Goal: Complete application form

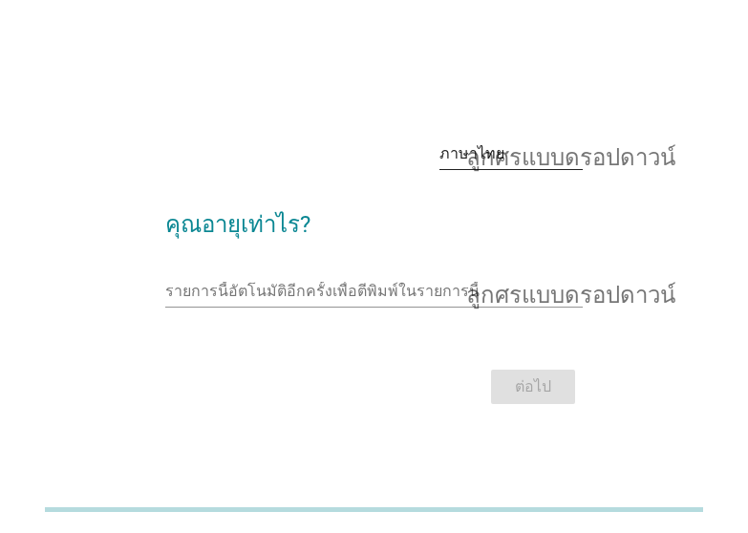
click at [508, 161] on font "ลูกศรแบบดรอปดาวน์" at bounding box center [570, 153] width 209 height 23
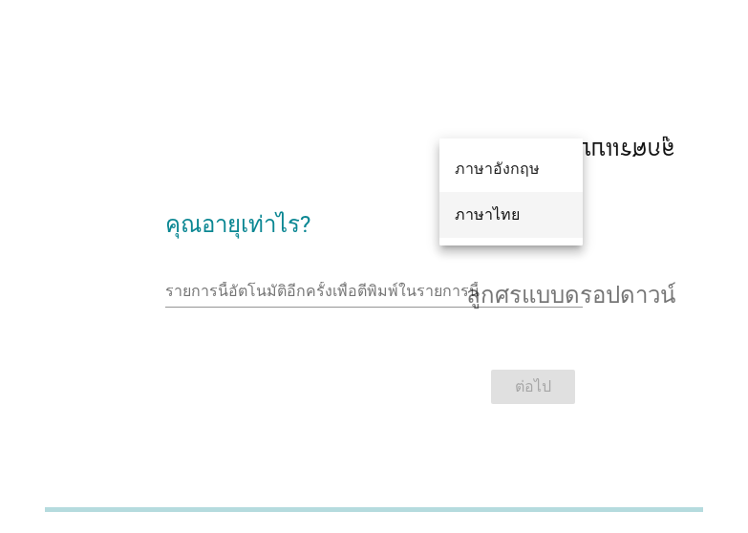
click at [496, 220] on font "ภาษาไทย" at bounding box center [487, 214] width 65 height 18
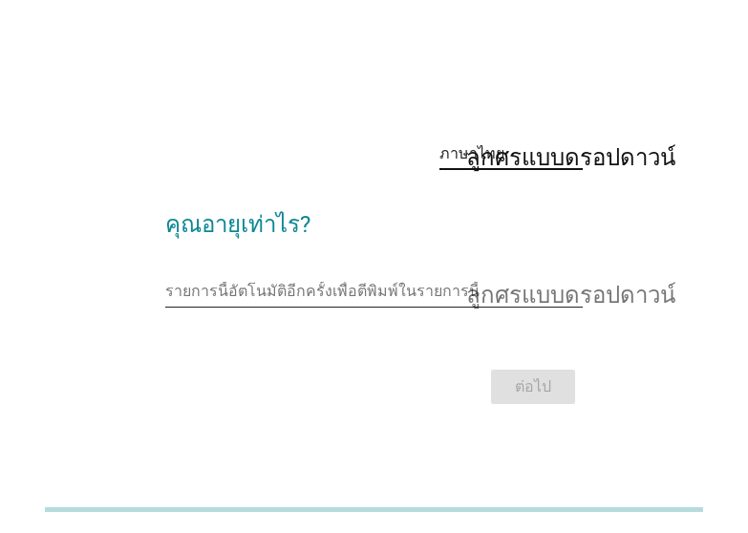
click at [224, 295] on input "รายการนี้อัตโนมัติอีกครั้งเพื่อตีพิมพ์ในรายการนี้" at bounding box center [360, 291] width 391 height 31
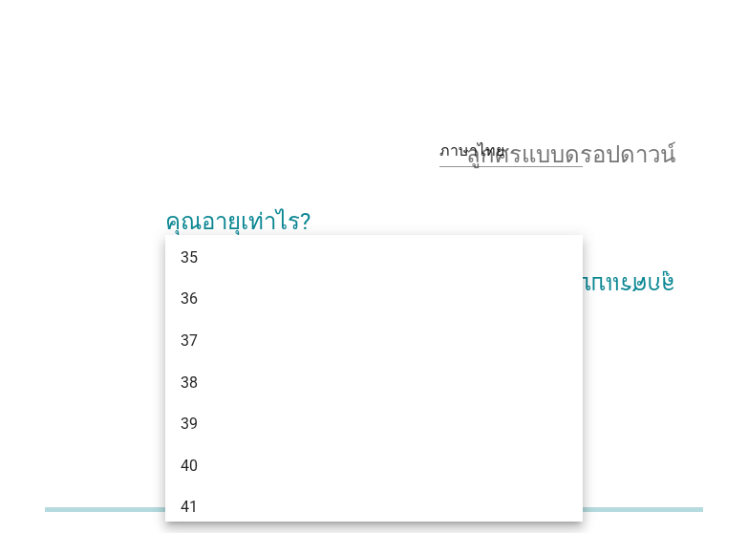
scroll to position [657, 0]
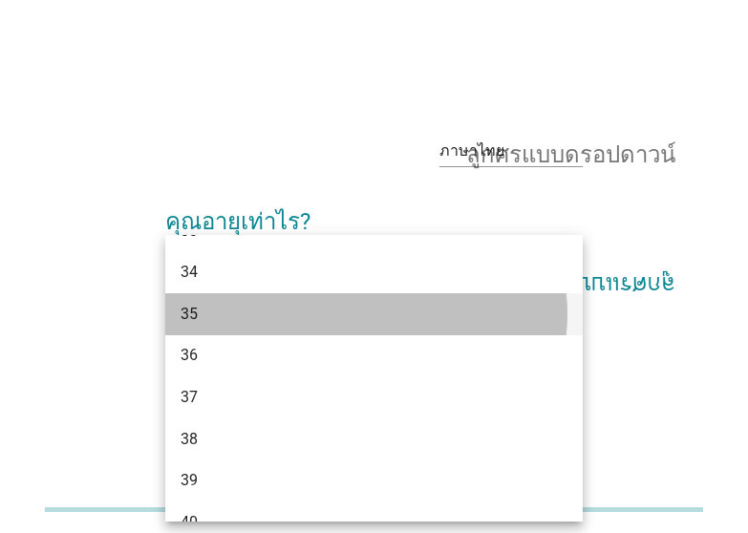
click at [197, 317] on font "35" at bounding box center [189, 314] width 17 height 18
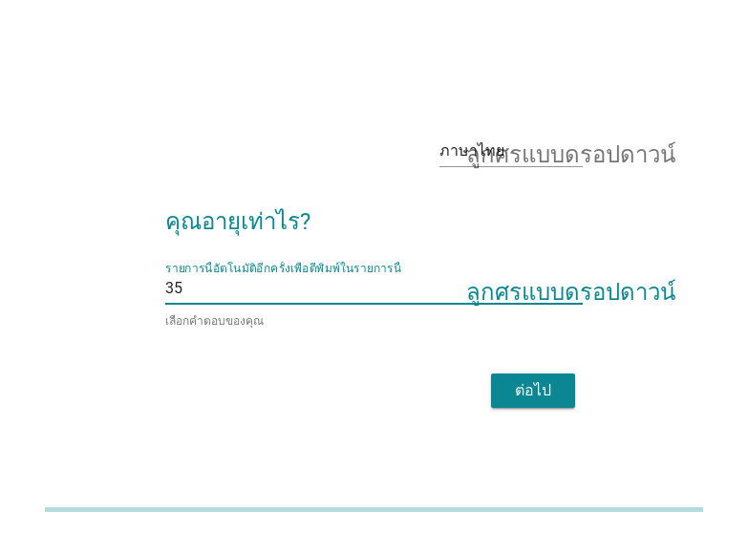
click at [544, 392] on font "ต่อไป" at bounding box center [533, 390] width 36 height 18
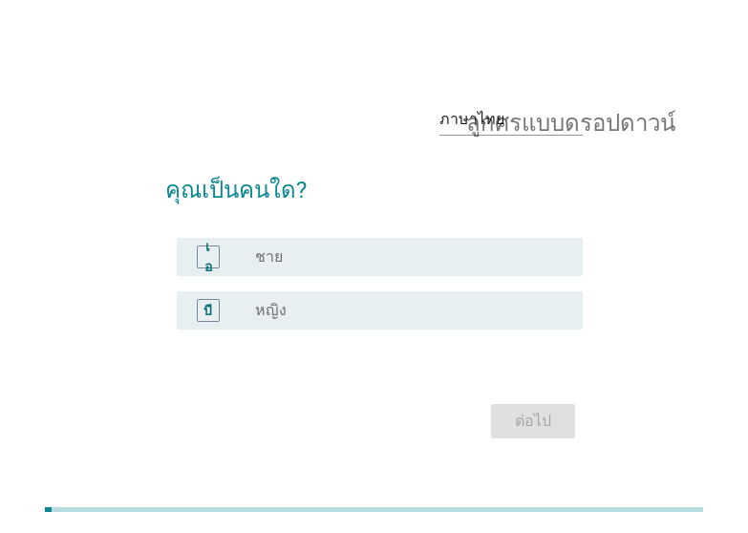
click at [263, 317] on font "หญิง" at bounding box center [271, 310] width 32 height 18
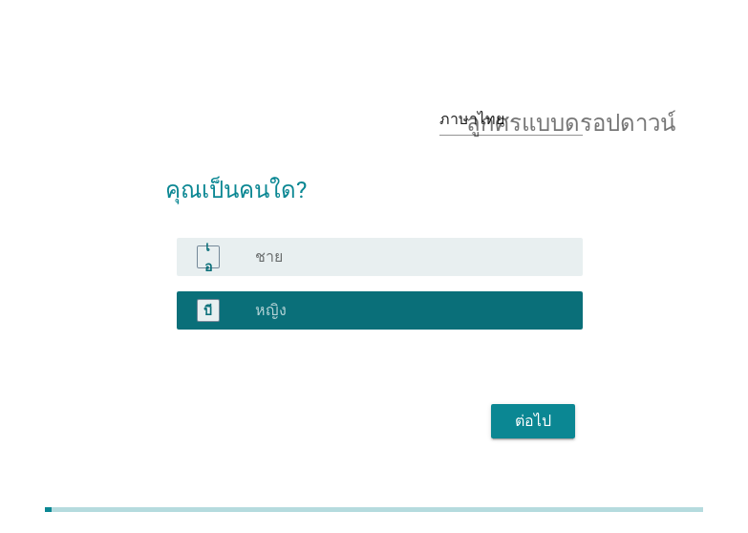
click at [538, 419] on font "ต่อไป" at bounding box center [533, 421] width 36 height 18
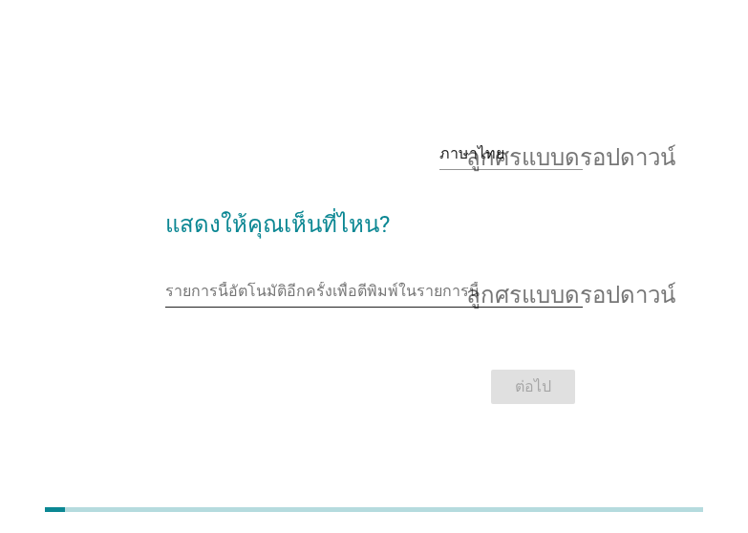
click at [403, 299] on input "รายการนี้อัตโนมัติอีกครั้งเพื่อตีพิมพ์ในรายการนี้" at bounding box center [360, 291] width 391 height 31
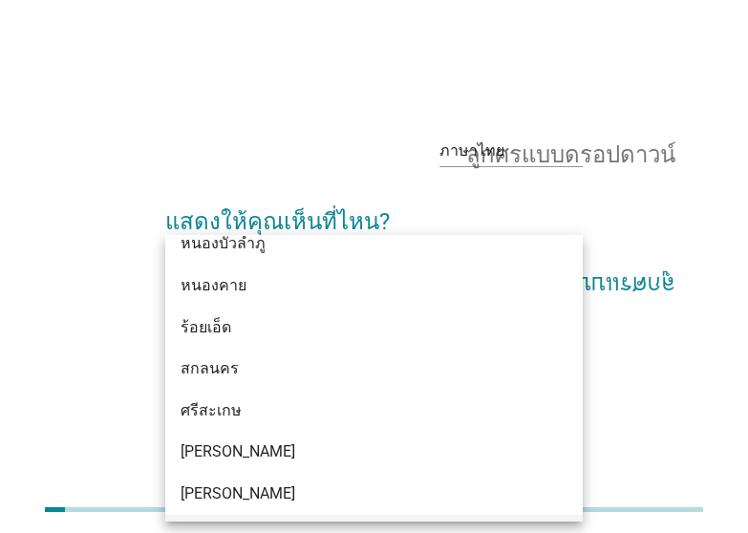
scroll to position [764, 0]
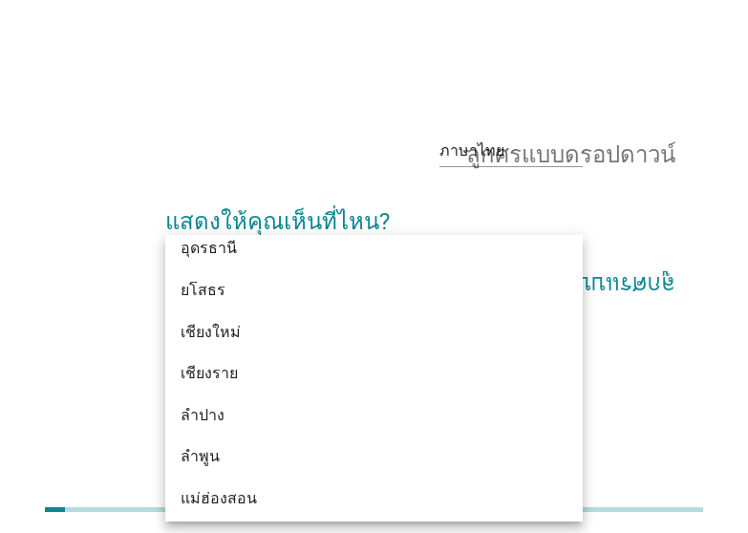
click at [717, 81] on div "ภาษาไทย ลูกศรแบบดรอปดาวน์ แสดงให้คุณเห็นที่ไหน? รายการนี้อัตโนมัติอีกครั้งเพื่อ…" at bounding box center [374, 266] width 748 height 533
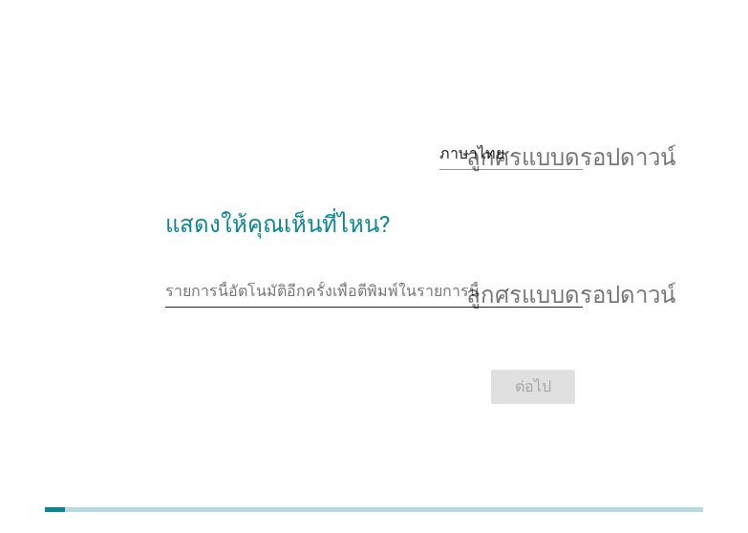
click at [583, 301] on font "ลูกศรแบบดรอปดาวน์" at bounding box center [570, 291] width 209 height 23
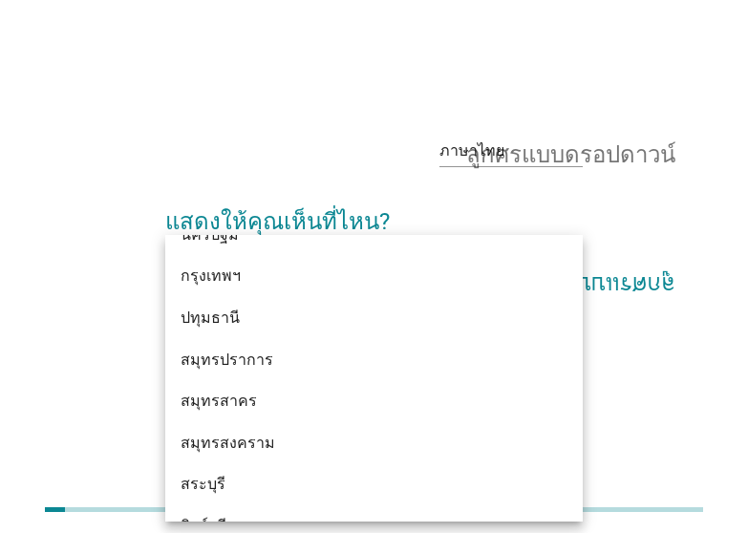
scroll to position [1777, 0]
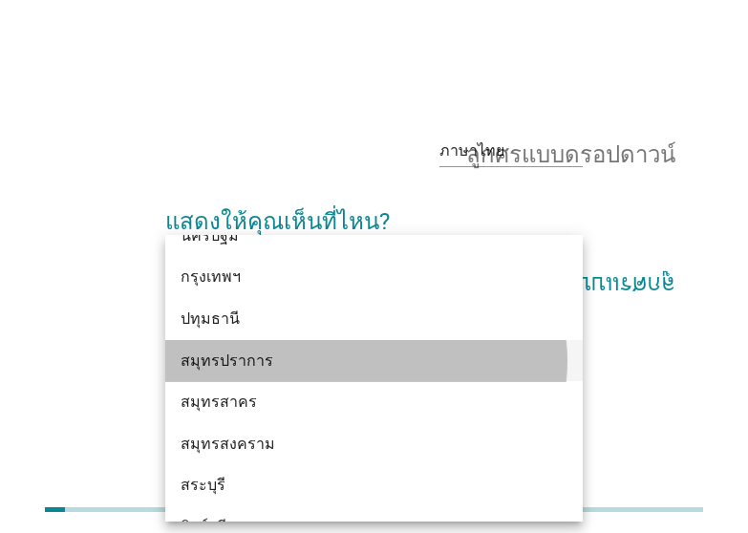
click at [268, 353] on div "สมุทรปราการ" at bounding box center [358, 361] width 354 height 23
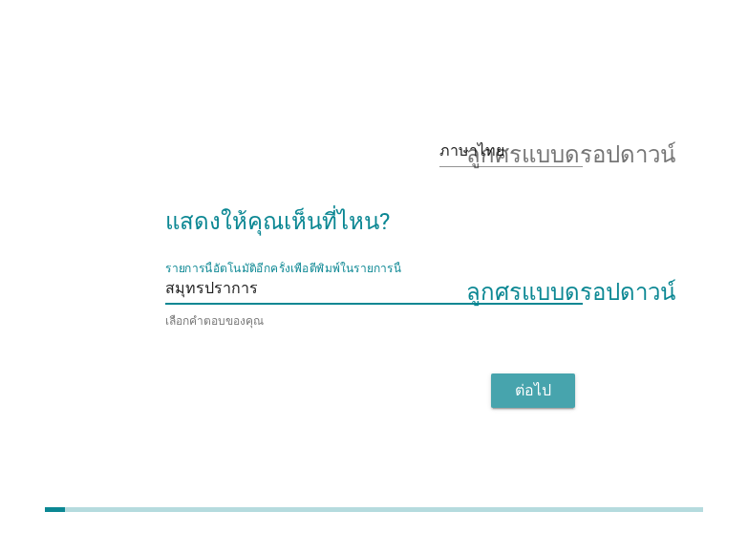
click at [543, 385] on font "ต่อไป" at bounding box center [533, 390] width 36 height 18
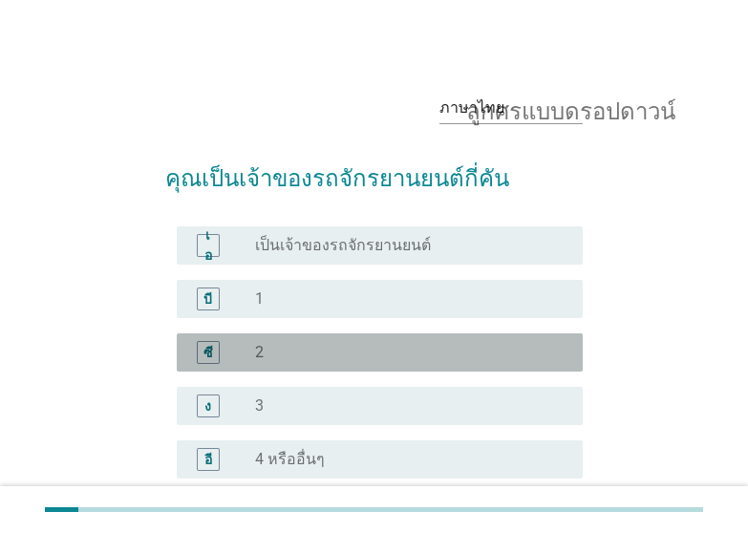
click at [199, 356] on div "ซี" at bounding box center [208, 352] width 23 height 23
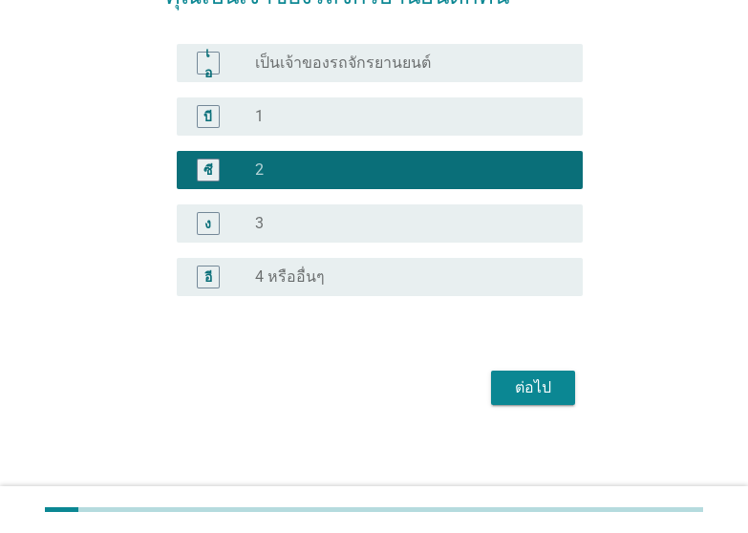
scroll to position [183, 0]
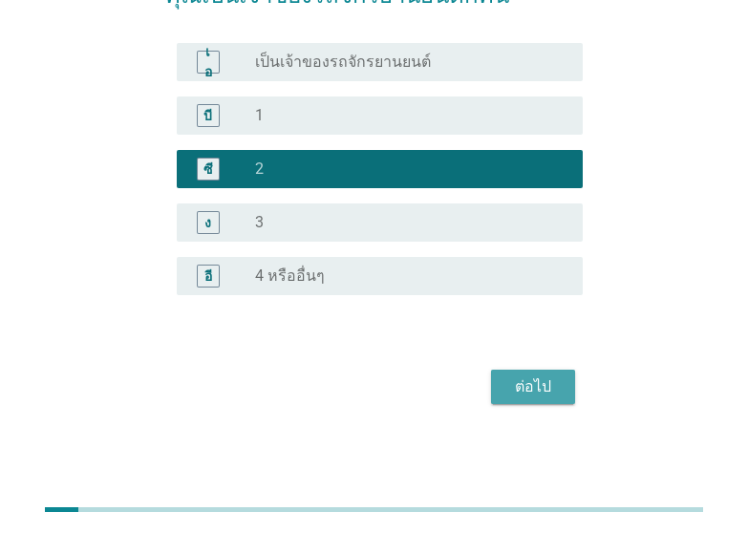
click at [552, 385] on div "ต่อไป" at bounding box center [533, 386] width 54 height 23
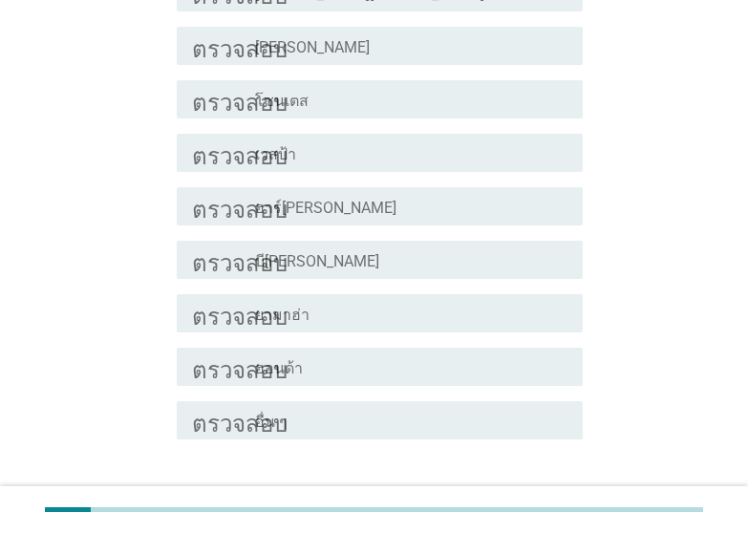
scroll to position [382, 0]
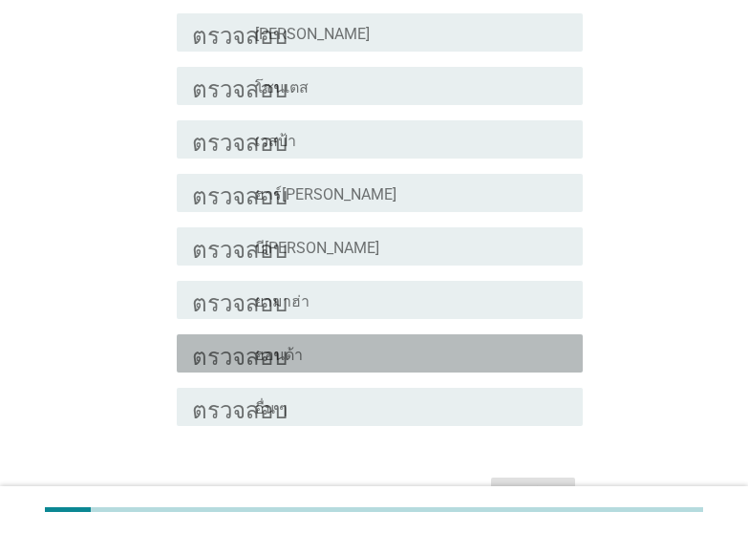
click at [288, 355] on font "ฮอนด้า" at bounding box center [279, 355] width 48 height 18
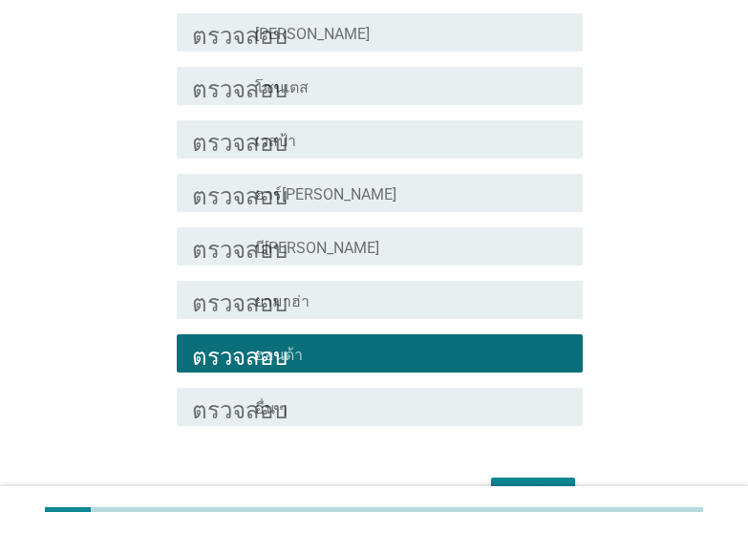
scroll to position [478, 0]
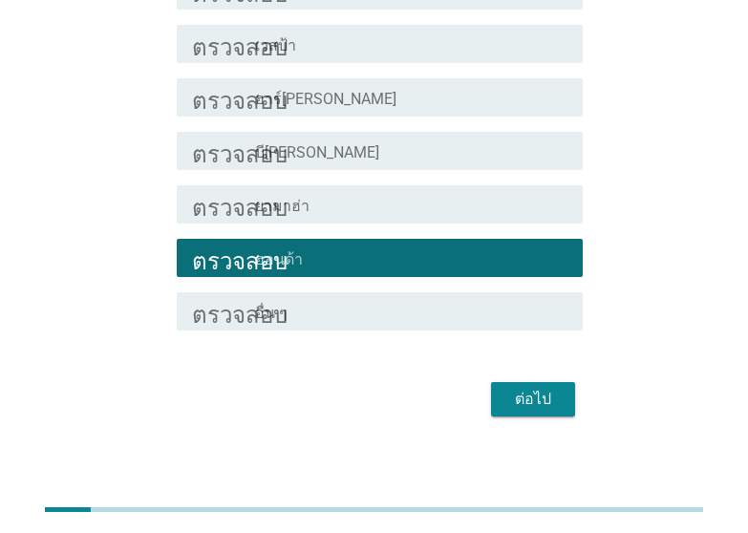
click at [565, 399] on button "ต่อไป" at bounding box center [533, 399] width 84 height 34
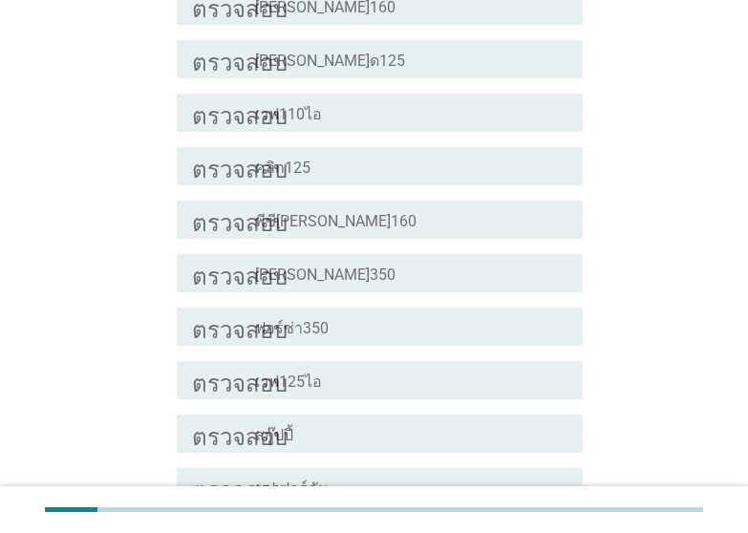
click at [312, 422] on div "โครงร่างกล่องกาเครื่องหมายว่าง สกู๊ปปี้" at bounding box center [411, 433] width 312 height 23
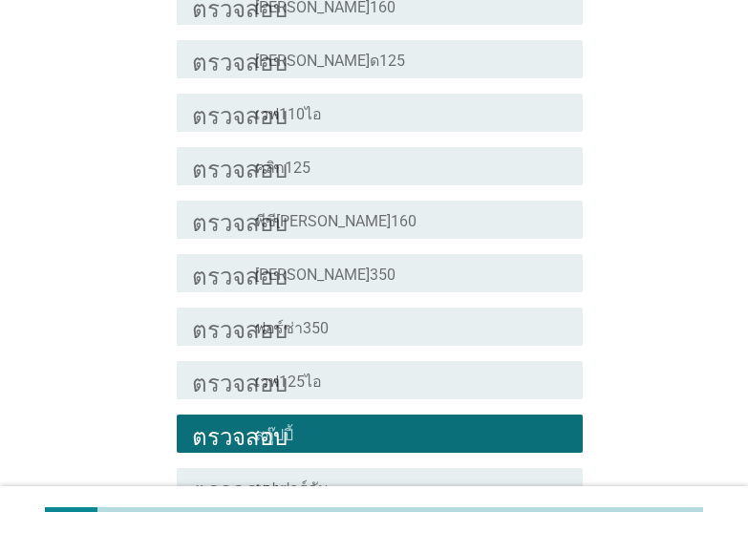
scroll to position [651, 0]
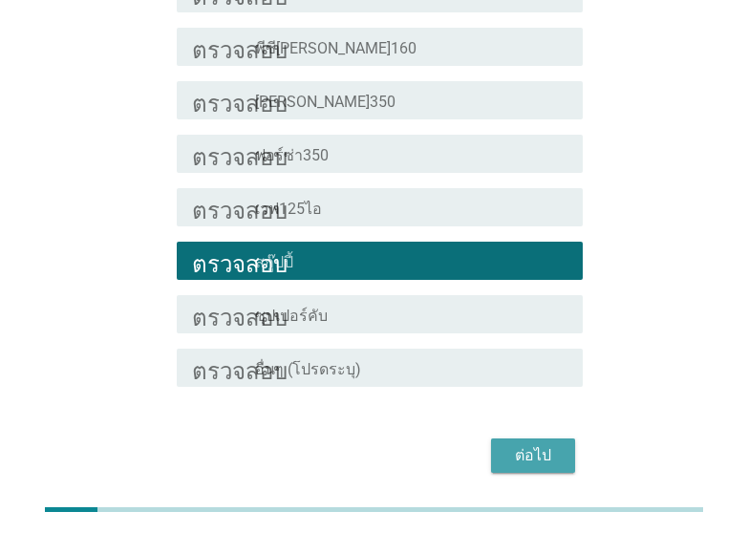
click at [541, 446] on font "ต่อไป" at bounding box center [533, 455] width 36 height 18
